Goal: Information Seeking & Learning: Check status

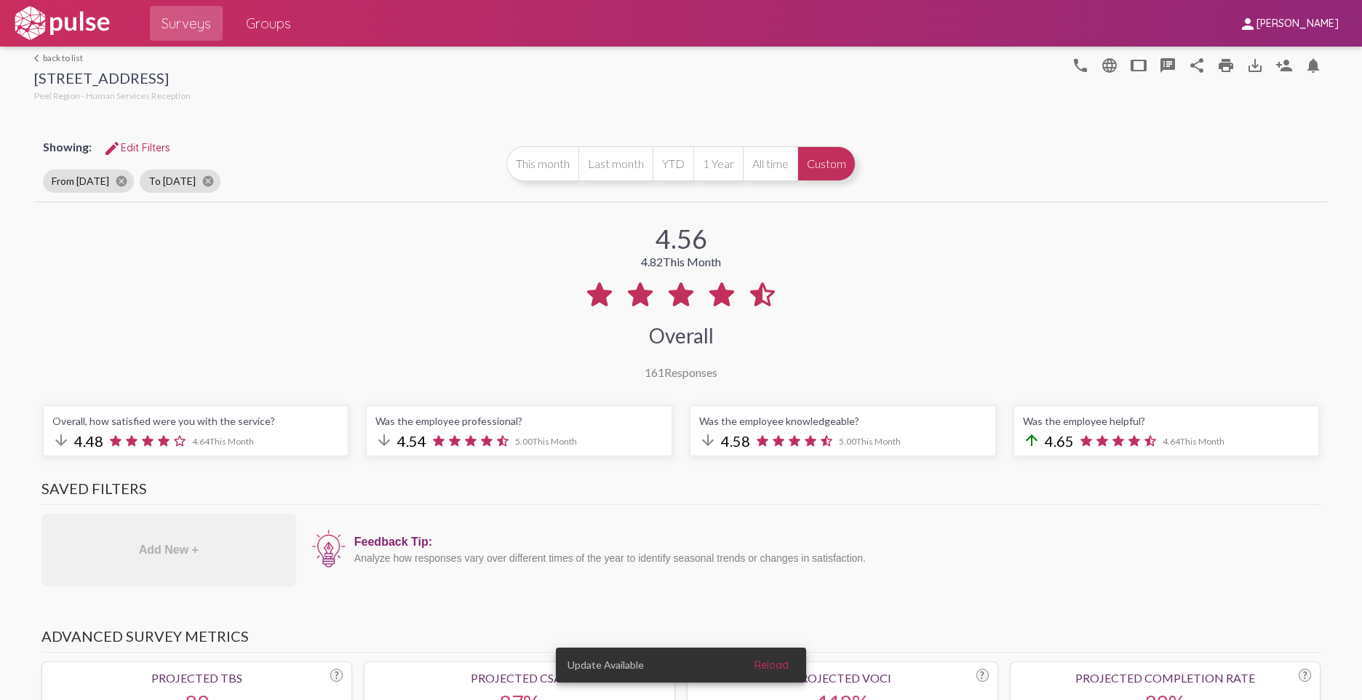
click at [303, 435] on div "arrow_downward 4.48 4.64 This Month" at bounding box center [195, 441] width 287 height 20
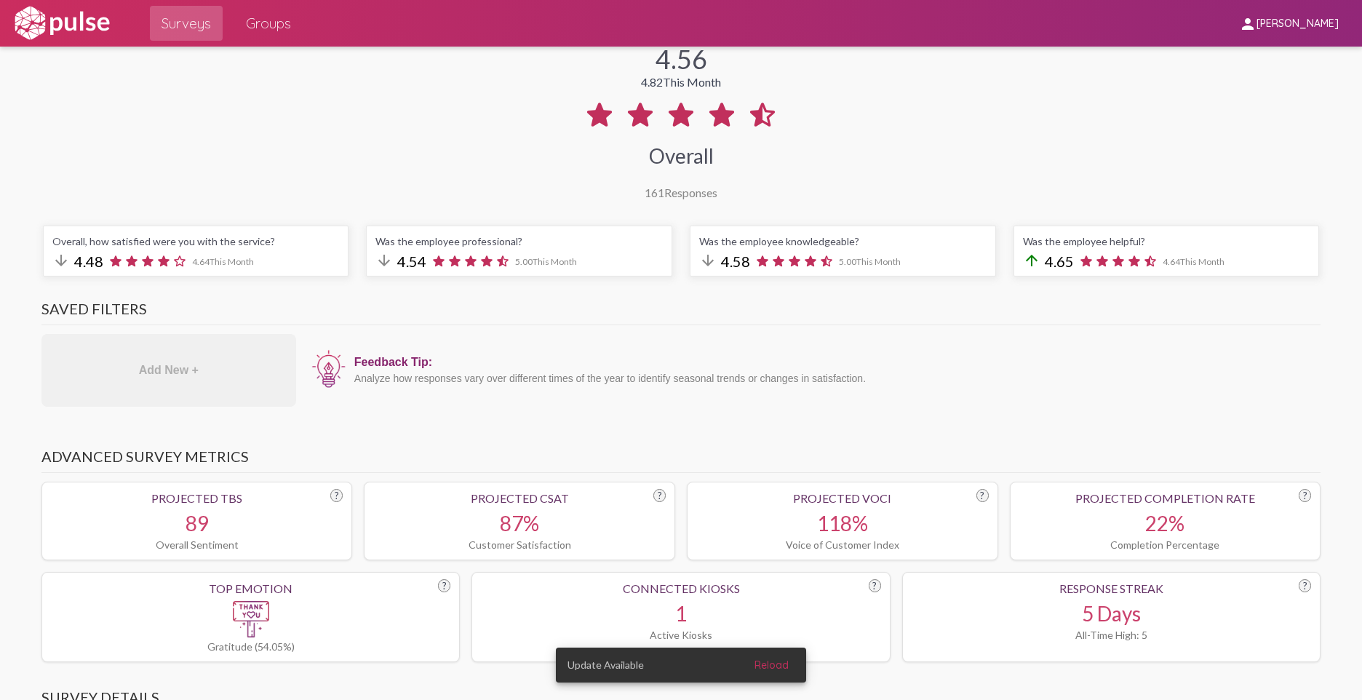
scroll to position [73, 0]
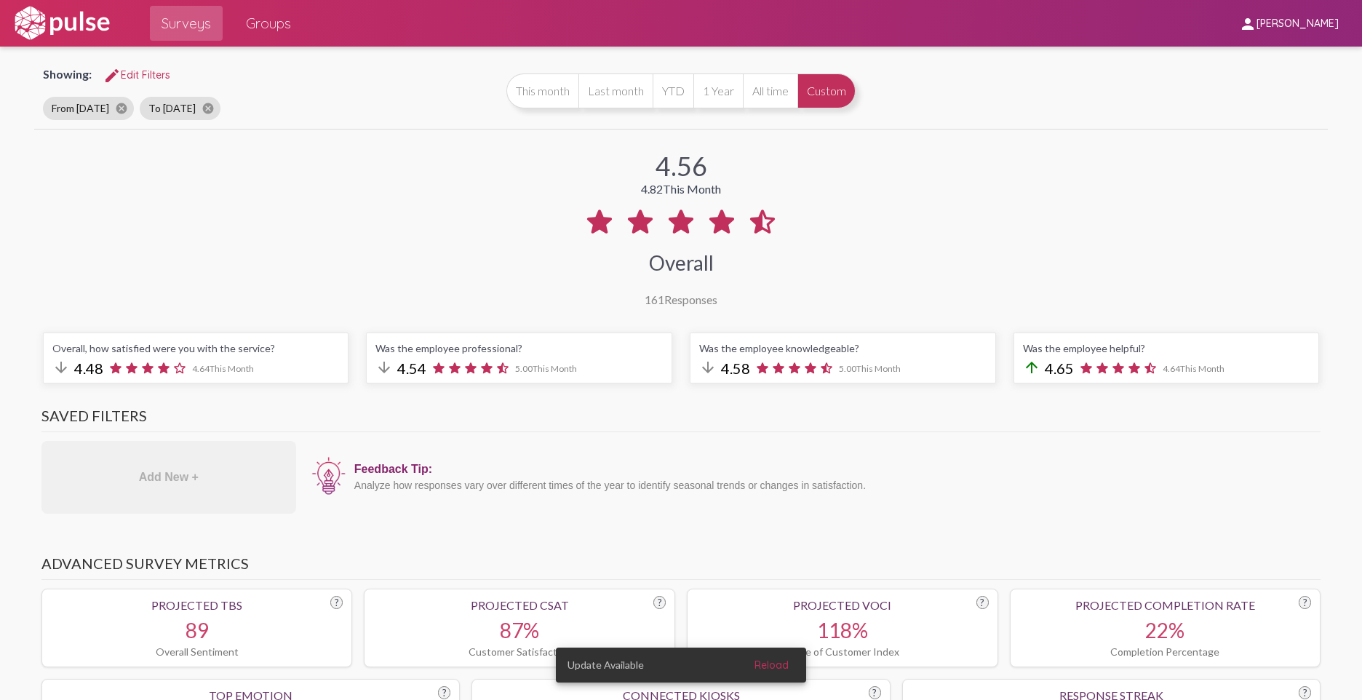
click at [525, 344] on div "Was the employee professional?" at bounding box center [518, 348] width 287 height 12
click at [511, 356] on div "Was the employee professional? arrow_downward 4.54 5.00 This Month" at bounding box center [519, 357] width 306 height 51
click at [494, 349] on div "Was the employee professional?" at bounding box center [518, 348] width 287 height 12
click at [463, 363] on icon at bounding box center [471, 368] width 16 height 16
drag, startPoint x: 413, startPoint y: 367, endPoint x: 501, endPoint y: 359, distance: 88.4
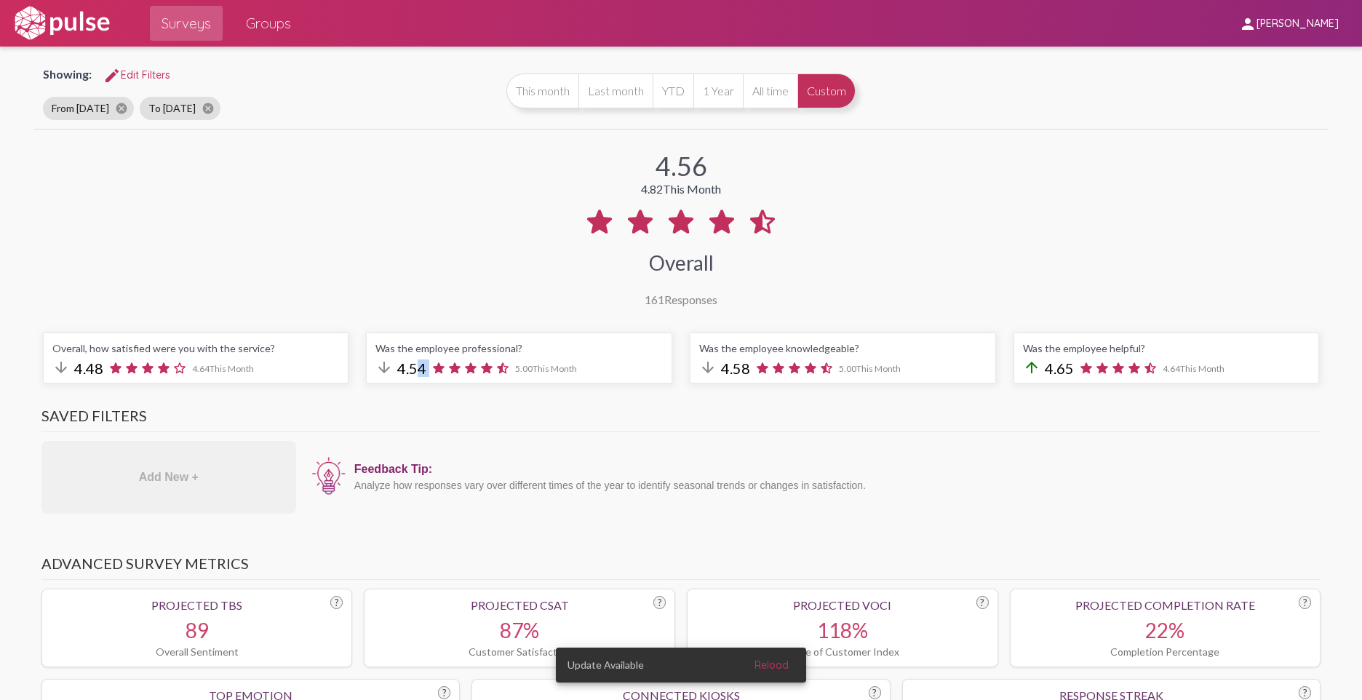
click at [501, 359] on div "arrow_downward 4.54 5.00 This Month" at bounding box center [518, 369] width 287 height 20
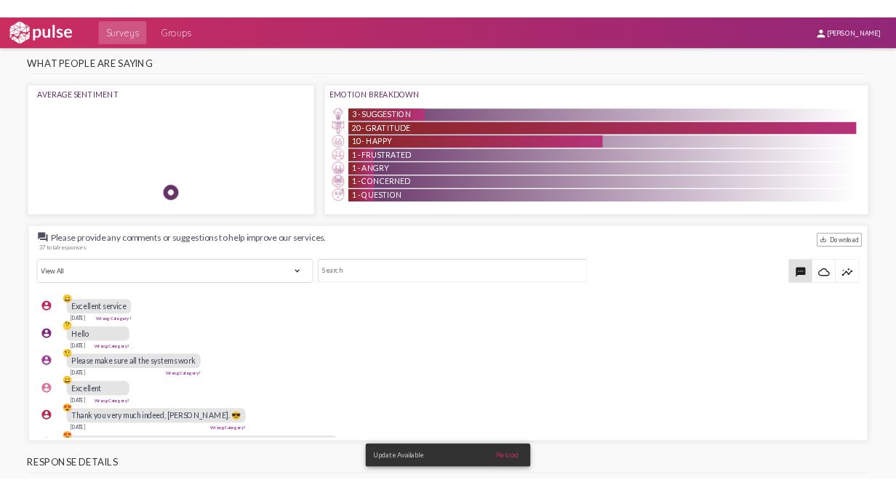
scroll to position [1310, 0]
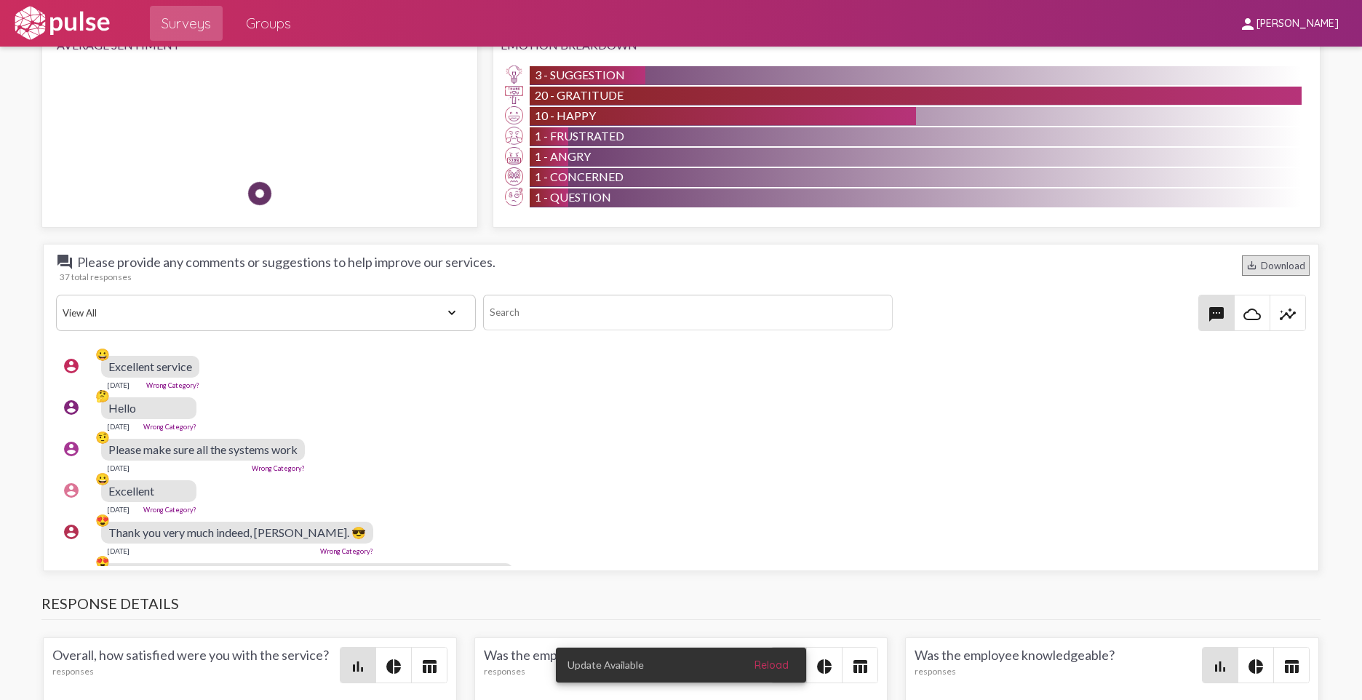
click at [1272, 267] on div "save_alt Download" at bounding box center [1276, 265] width 68 height 20
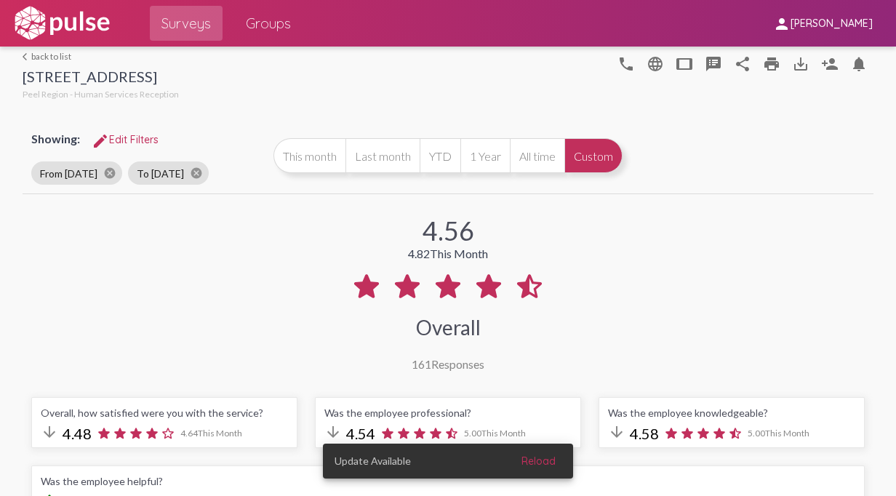
scroll to position [0, 0]
click at [180, 20] on span "Surveys" at bounding box center [186, 23] width 49 height 26
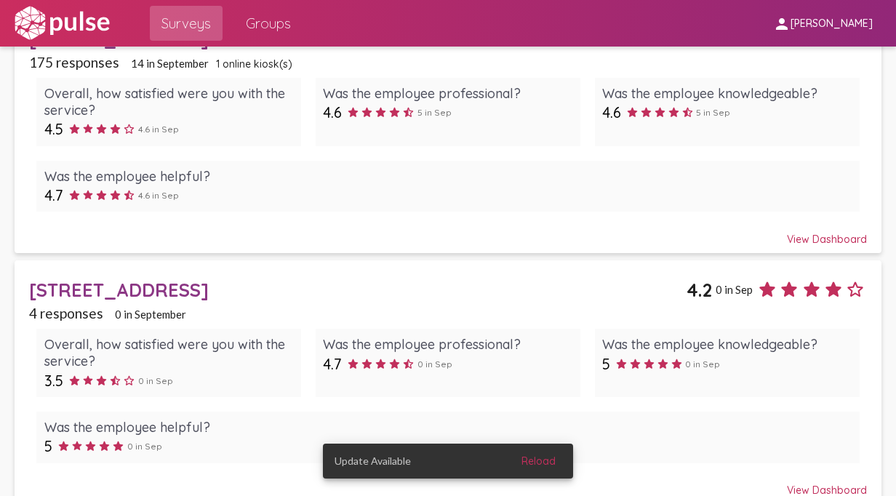
scroll to position [146, 0]
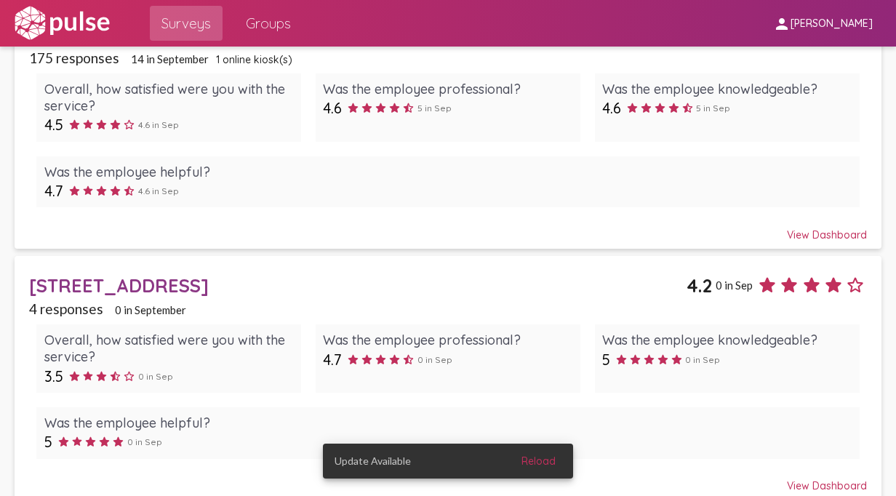
click at [195, 302] on div "4 responses 0 in September" at bounding box center [447, 308] width 837 height 17
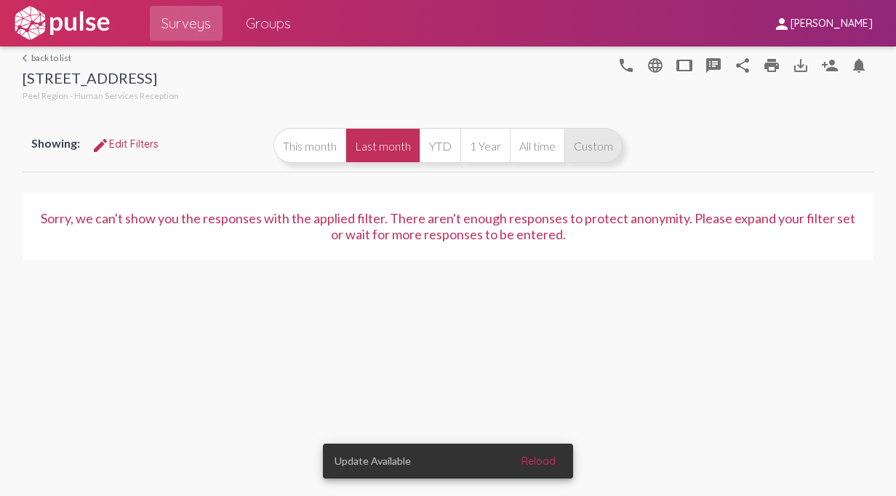
click at [598, 147] on button "Custom" at bounding box center [594, 145] width 58 height 35
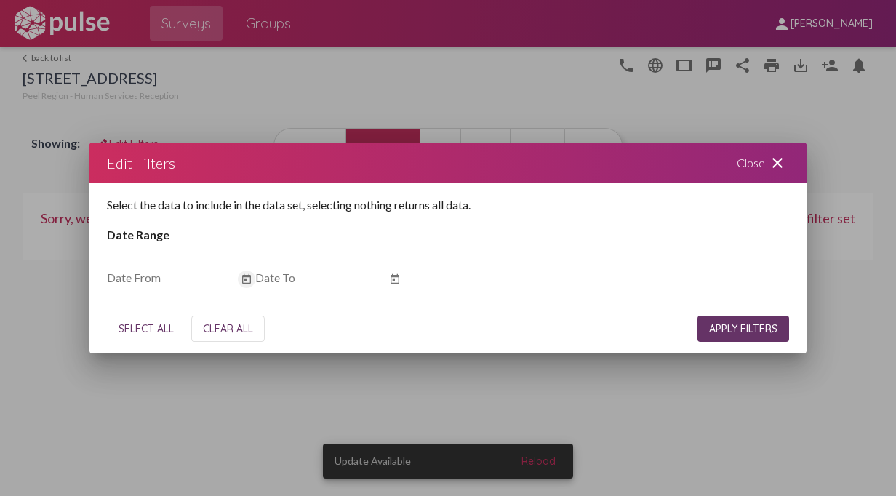
click at [246, 275] on icon "Open calendar" at bounding box center [247, 279] width 12 height 17
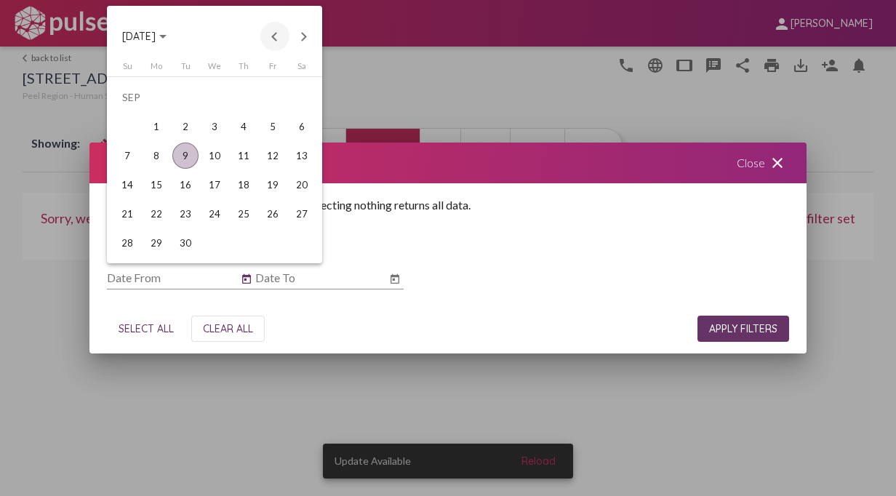
click at [271, 35] on button "Previous month" at bounding box center [274, 36] width 29 height 29
click at [268, 39] on button "Previous month" at bounding box center [274, 36] width 29 height 29
click at [239, 93] on div "1" at bounding box center [244, 97] width 26 height 26
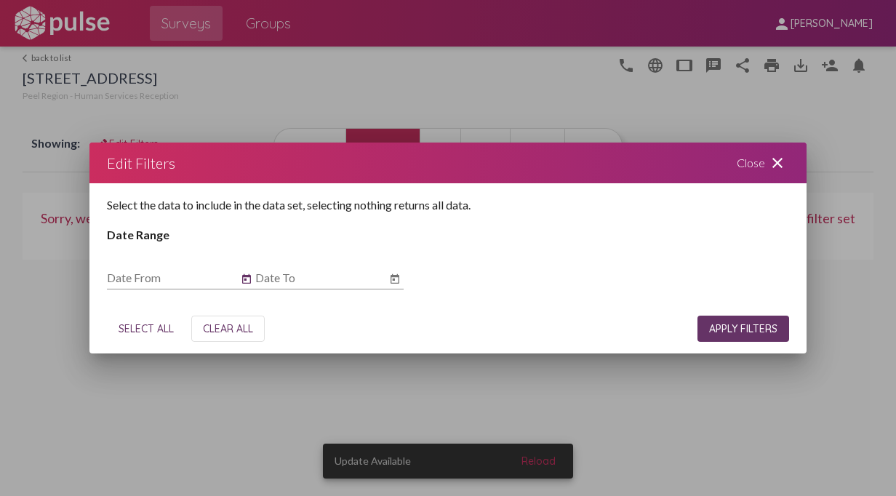
type input "[DATE]"
click at [395, 276] on icon "Open calendar" at bounding box center [395, 278] width 9 height 9
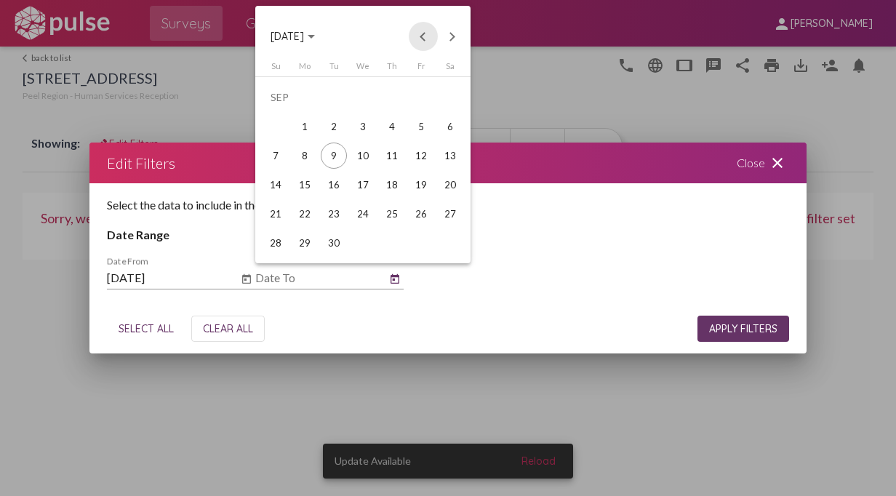
click at [425, 41] on button "Previous month" at bounding box center [423, 36] width 29 height 29
click at [425, 212] on div "29" at bounding box center [421, 214] width 26 height 26
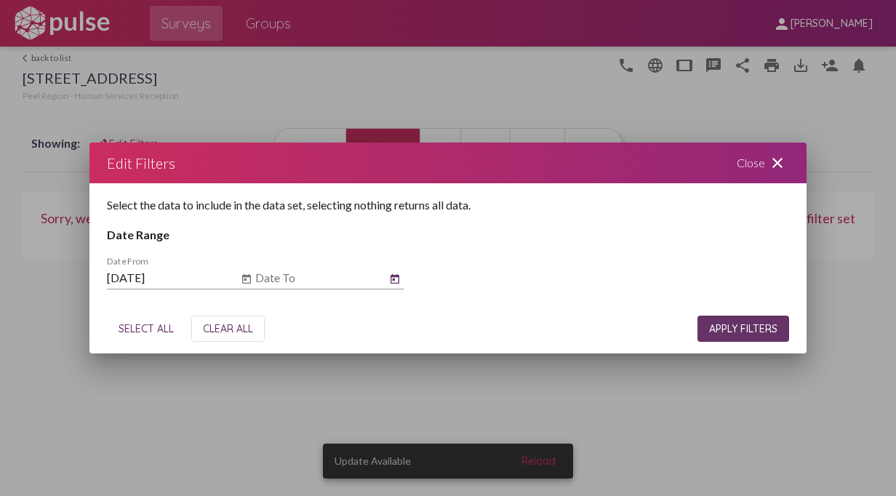
type input "[DATE]"
click at [757, 331] on span "APPLY FILTERS" at bounding box center [743, 328] width 68 height 13
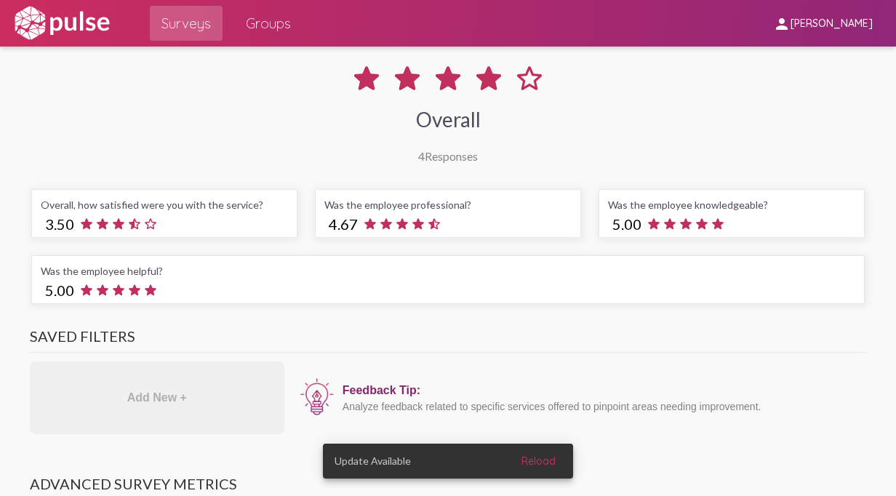
scroll to position [218, 0]
